Goal: Information Seeking & Learning: Learn about a topic

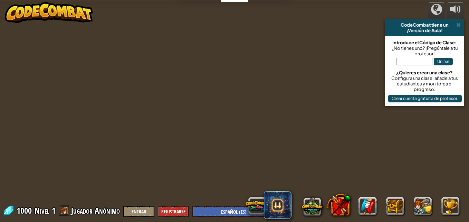
select select "es-ES"
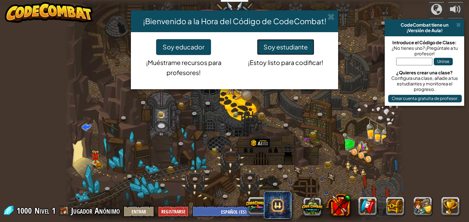
click at [280, 43] on button "Soy estudiante" at bounding box center [285, 47] width 57 height 16
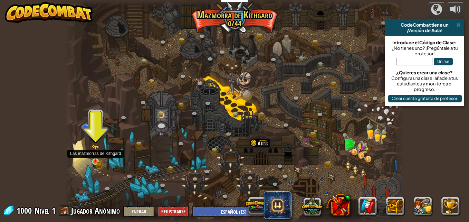
click at [94, 159] on img at bounding box center [96, 153] width 8 height 18
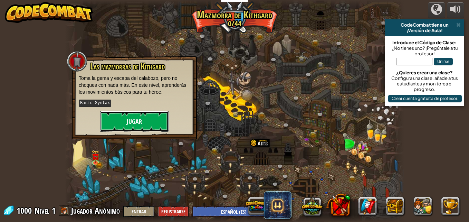
click at [147, 120] on button "Jugar" at bounding box center [134, 121] width 69 height 21
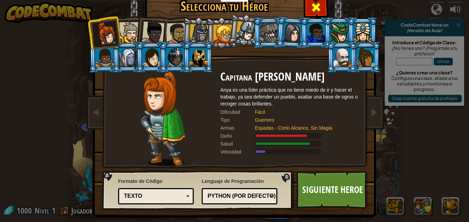
click at [311, 8] on span at bounding box center [316, 7] width 11 height 11
